Goal: Transaction & Acquisition: Purchase product/service

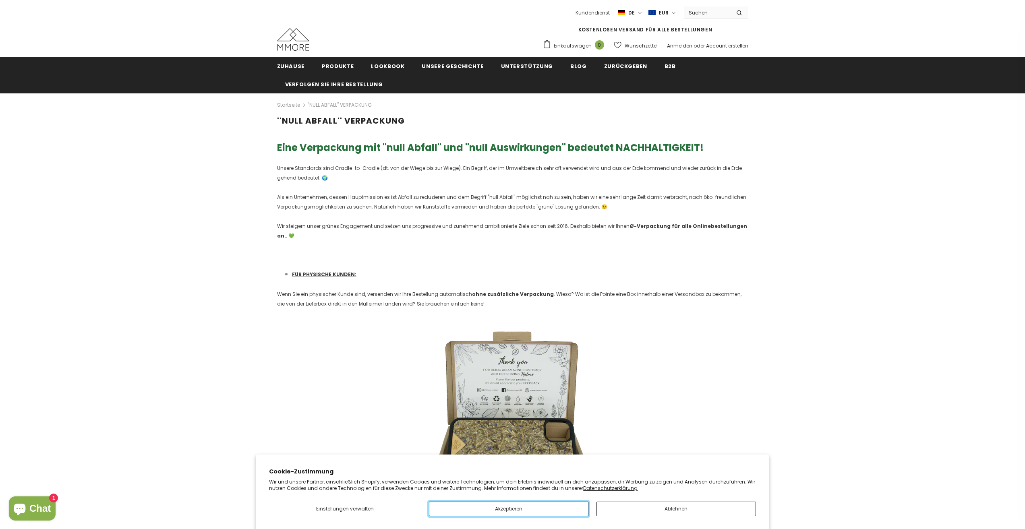
click at [536, 506] on button "Akzeptieren" at bounding box center [509, 509] width 160 height 15
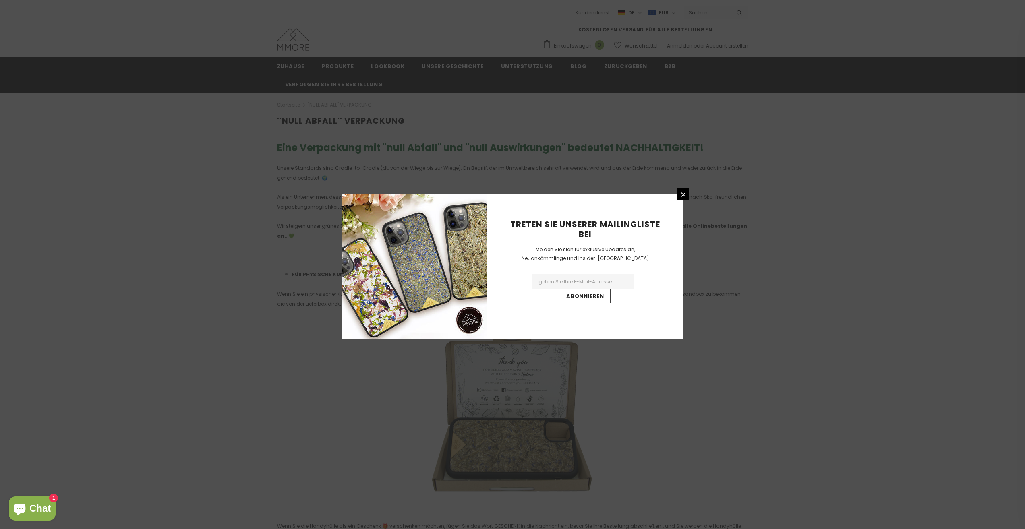
click at [638, 45] on div "Treten Sie unserer Mailingliste bei Melden Sie sich für exklusive Updates an, N…" at bounding box center [512, 264] width 1025 height 529
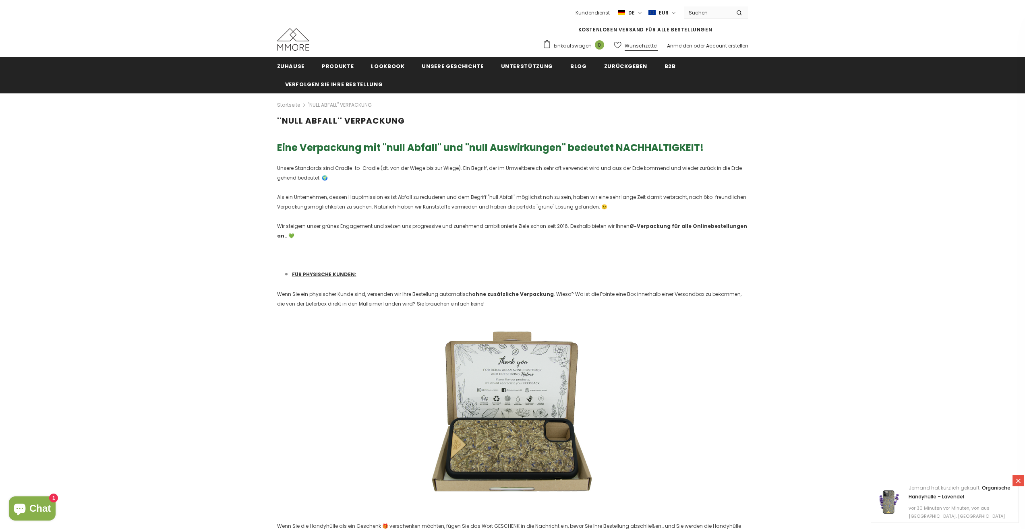
click at [655, 42] on span "Wunschzettel" at bounding box center [641, 46] width 33 height 8
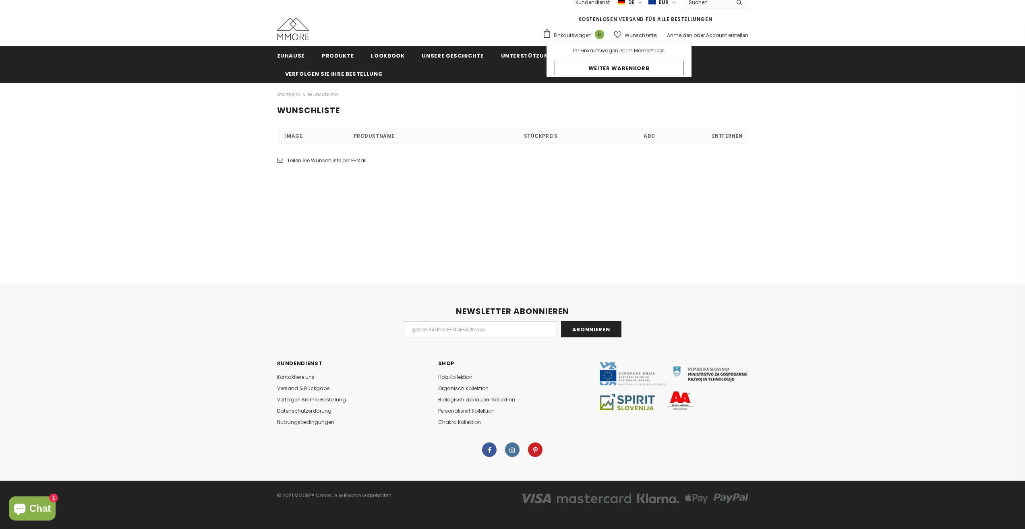
scroll to position [12, 0]
